Goal: Task Accomplishment & Management: Use online tool/utility

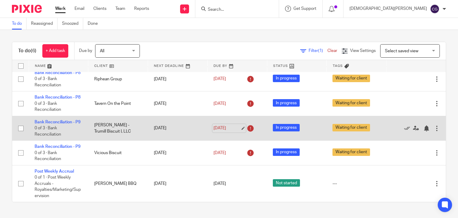
scroll to position [62, 0]
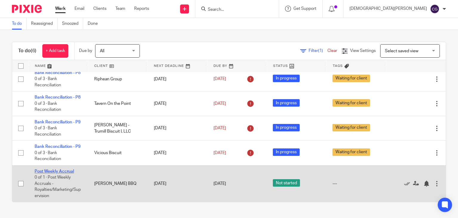
click at [64, 169] on link "Post Weekly Accrual" at bounding box center [54, 171] width 39 height 4
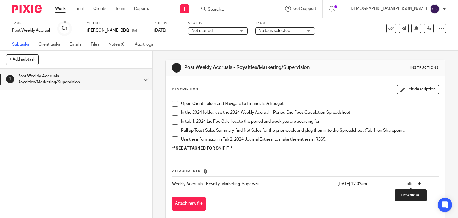
click at [417, 184] on icon at bounding box center [419, 184] width 4 height 4
click at [125, 31] on div "[PERSON_NAME] BBQ" at bounding box center [117, 30] width 60 height 6
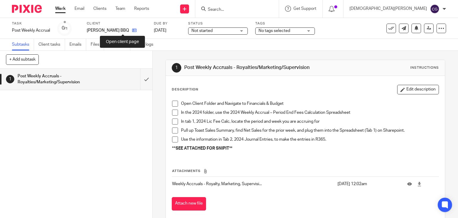
click at [132, 31] on icon at bounding box center [134, 30] width 4 height 4
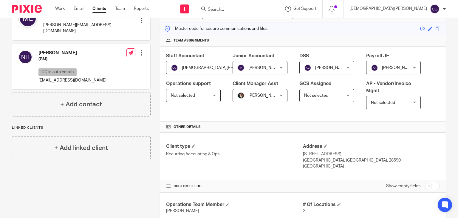
scroll to position [418, 0]
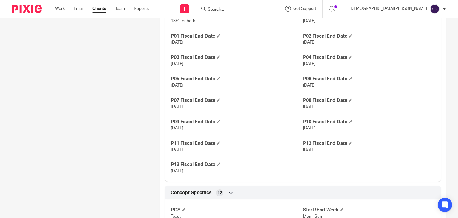
click at [243, 129] on p "Sep 7, 2025" at bounding box center [237, 128] width 132 height 6
